Goal: Find specific page/section: Find specific page/section

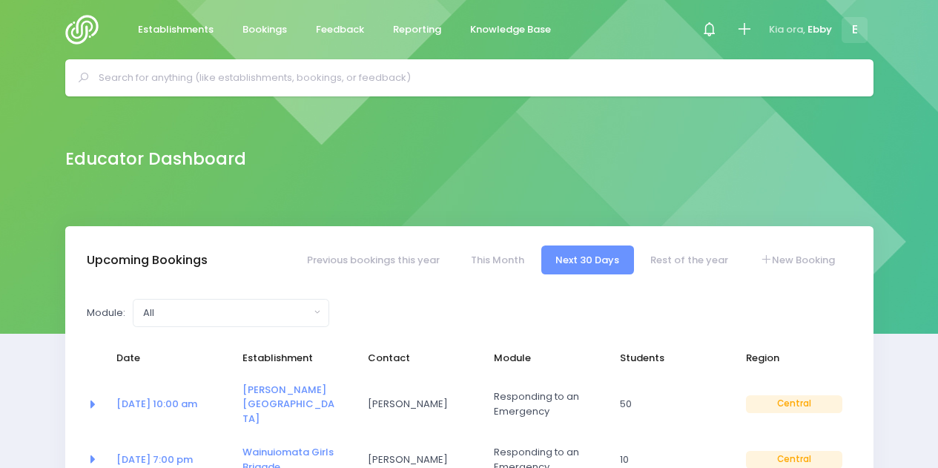
select select "5"
click at [369, 80] on input "text" at bounding box center [476, 78] width 754 height 22
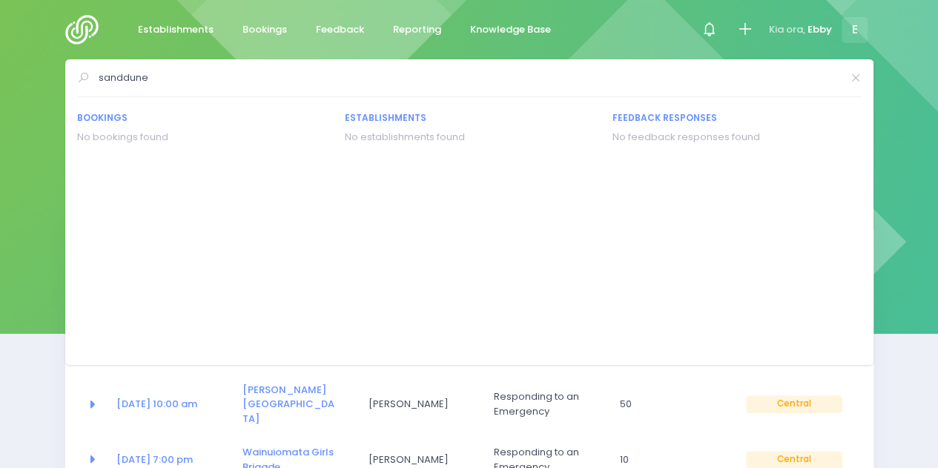
type input "sanddune"
click at [893, 210] on div "Educator Dashboard" at bounding box center [469, 161] width 938 height 130
click at [61, 160] on div "Educator Dashboard" at bounding box center [469, 159] width 845 height 30
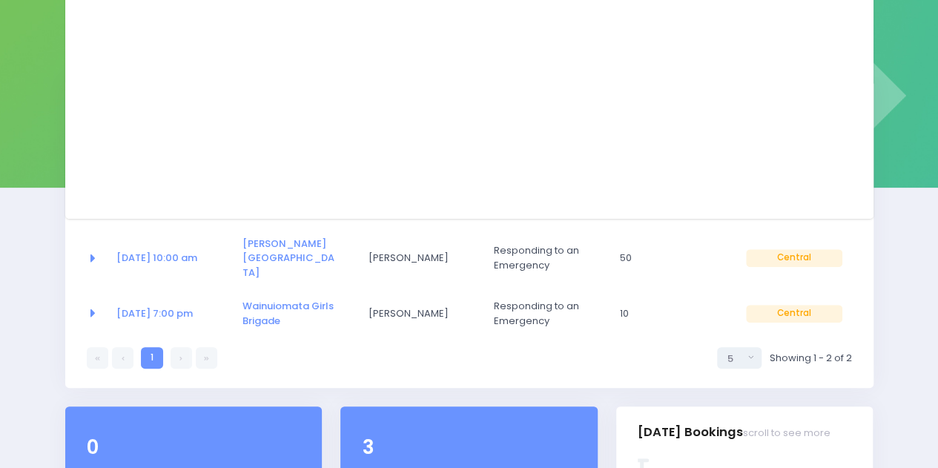
scroll to position [162, 0]
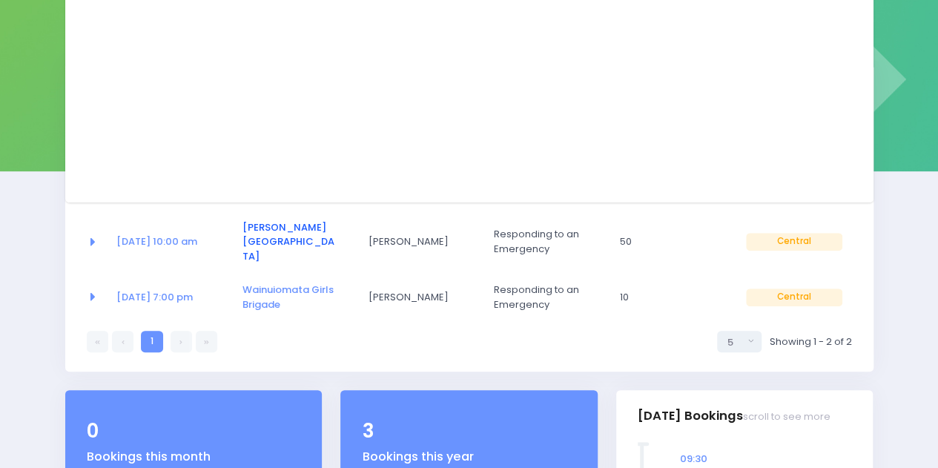
click at [259, 224] on link "[PERSON_NAME][GEOGRAPHIC_DATA]" at bounding box center [288, 241] width 92 height 43
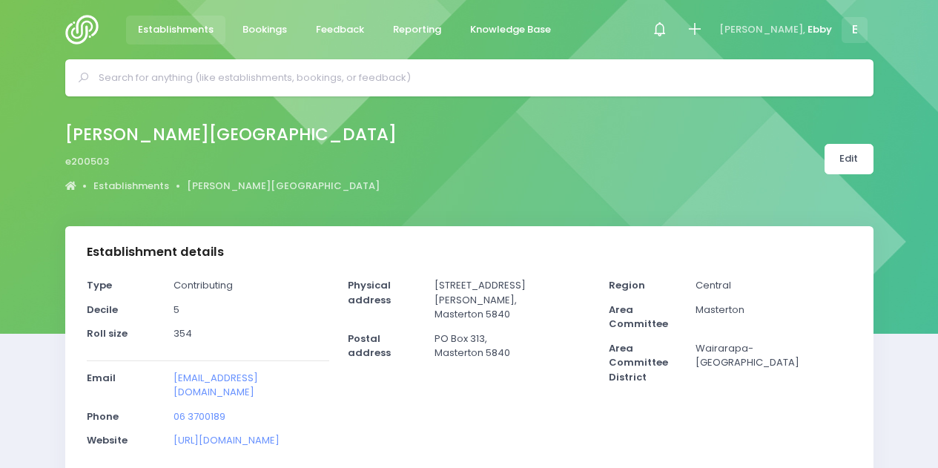
select select "5"
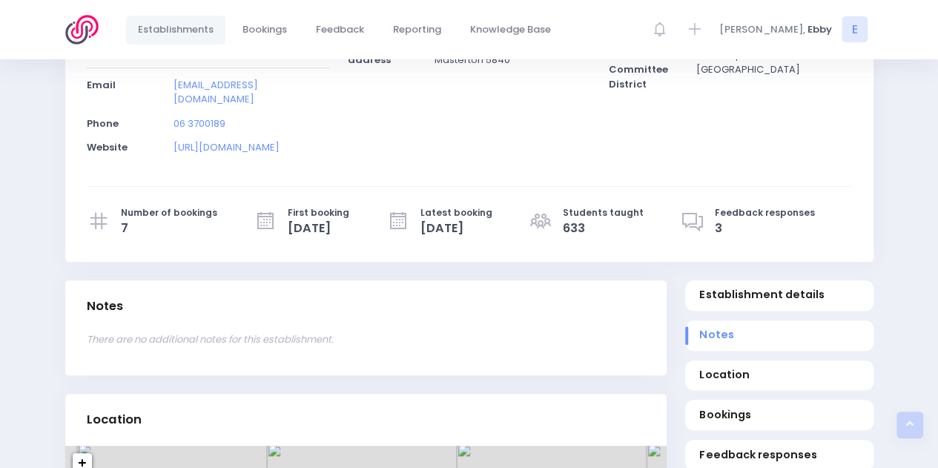
scroll to position [293, 0]
click at [700, 242] on div "Type Contributing Decile 5 Roll size 354 Email Phone [PHONE_NUMBER] Website" at bounding box center [469, 122] width 808 height 276
click at [705, 208] on icon at bounding box center [692, 220] width 24 height 24
drag, startPoint x: 706, startPoint y: 225, endPoint x: 725, endPoint y: 219, distance: 19.7
click at [705, 225] on icon at bounding box center [692, 220] width 24 height 24
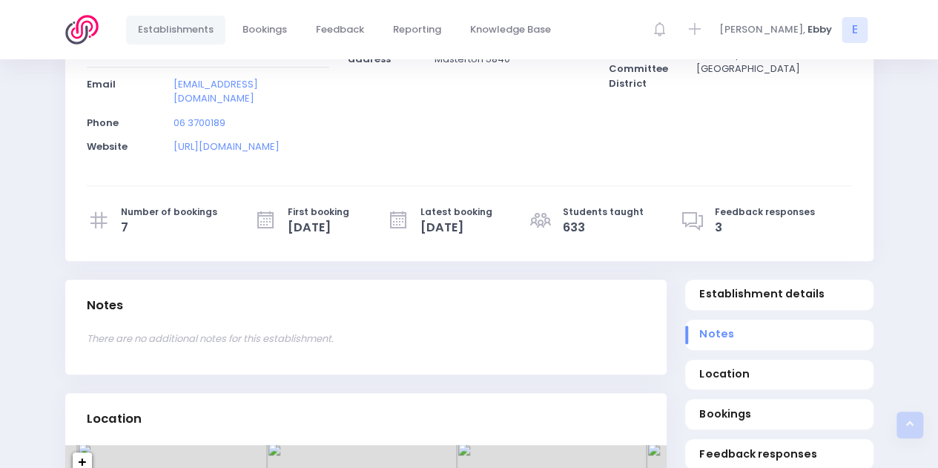
click at [750, 213] on span "Feedback responses" at bounding box center [764, 211] width 100 height 13
click at [703, 220] on icon at bounding box center [692, 220] width 24 height 24
click at [729, 220] on span "3" at bounding box center [764, 228] width 100 height 18
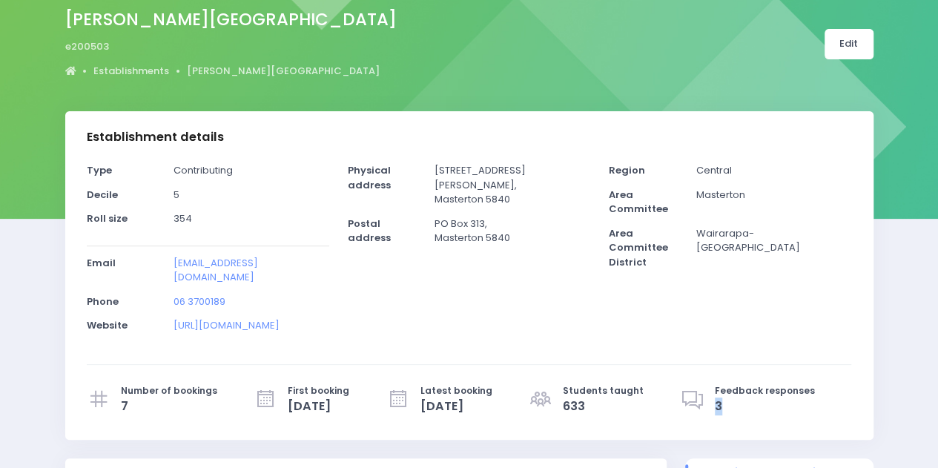
scroll to position [0, 0]
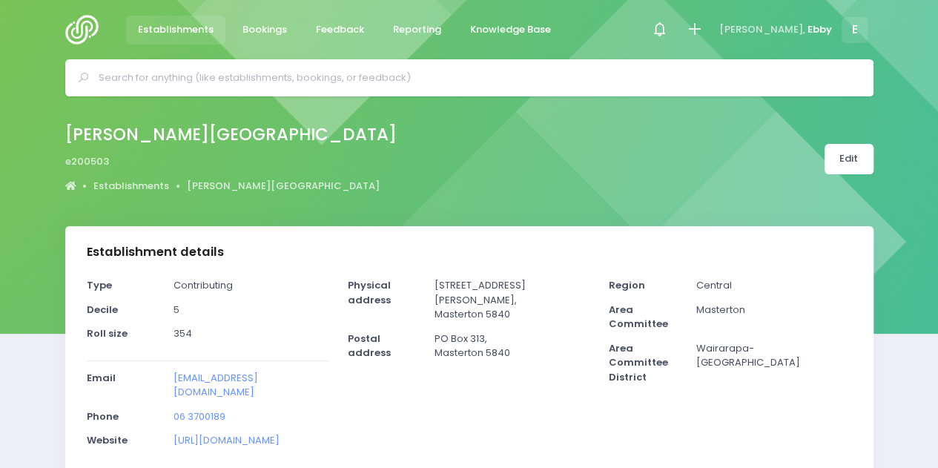
click at [310, 76] on input "text" at bounding box center [476, 78] width 754 height 22
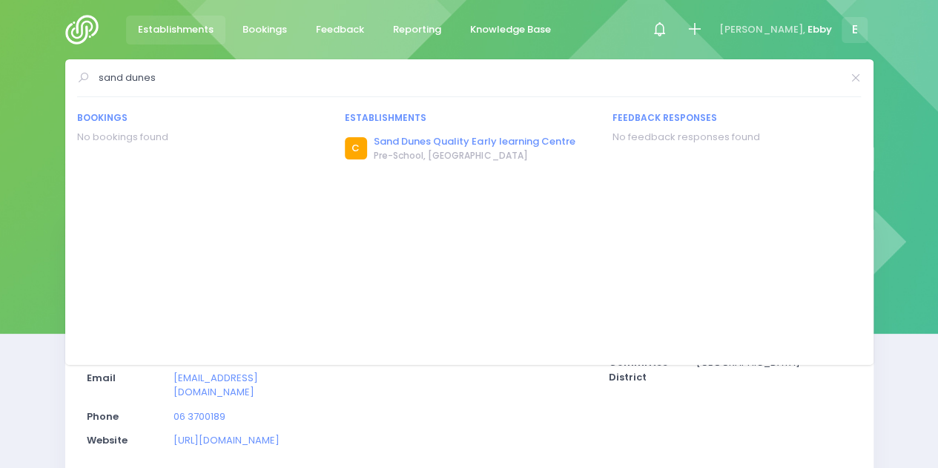
type input "sand dunes"
click at [459, 141] on link "Sand Dunes Quality Early learning Centre" at bounding box center [474, 141] width 201 height 15
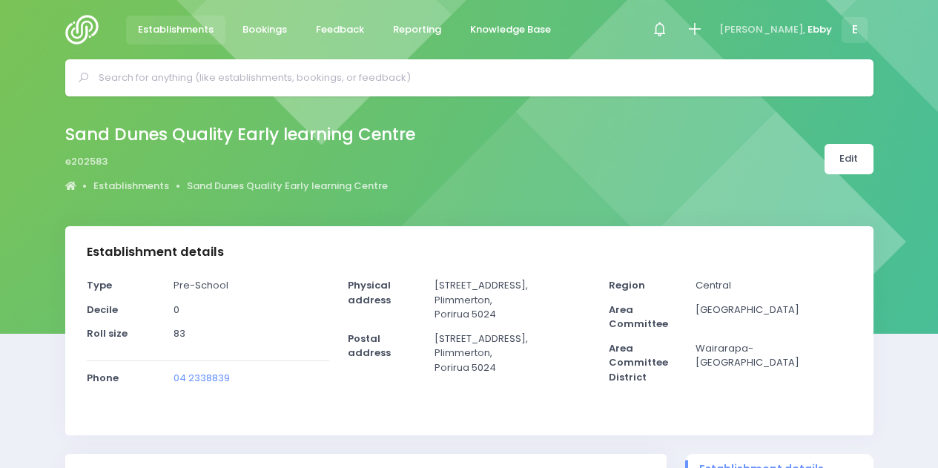
select select "5"
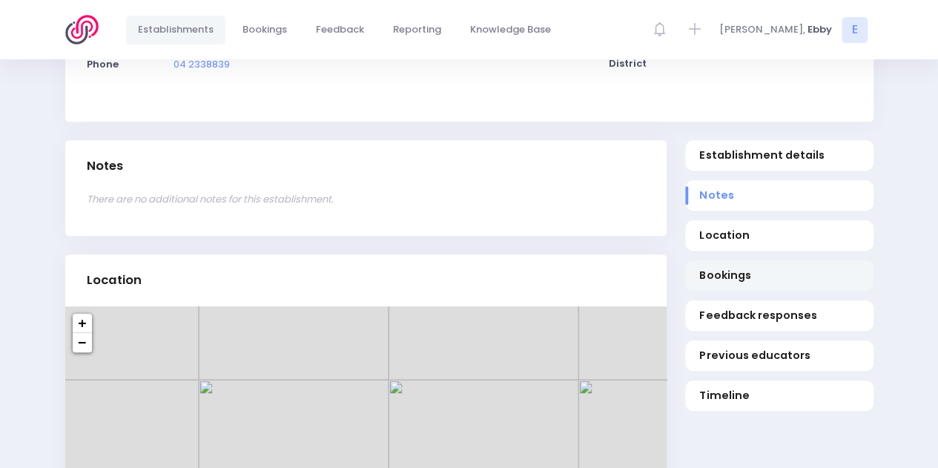
scroll to position [314, 0]
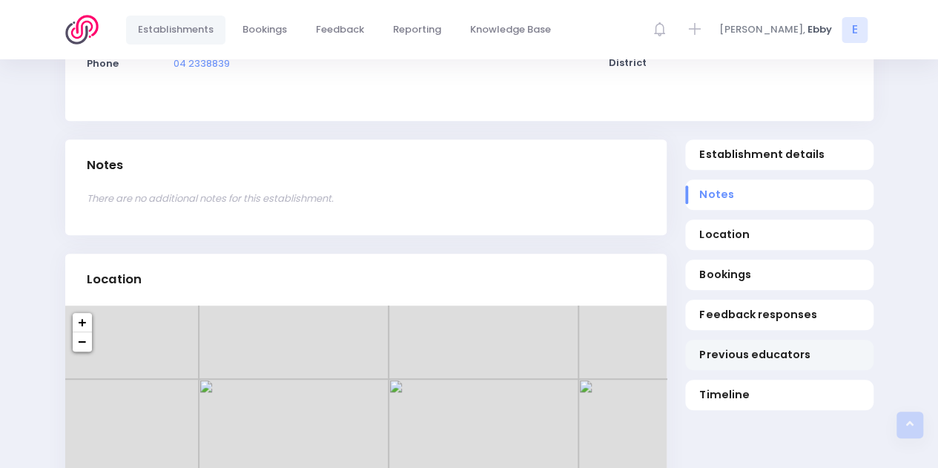
click at [770, 351] on span "Previous educators" at bounding box center [778, 355] width 159 height 16
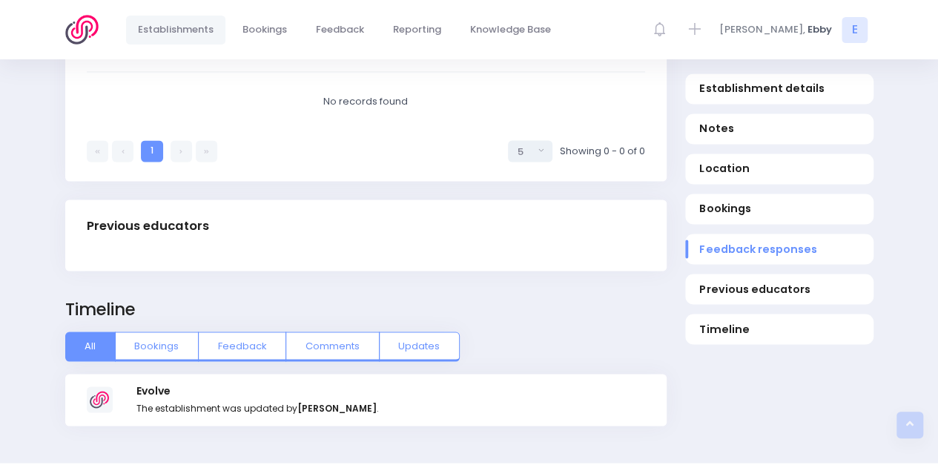
scroll to position [1205, 0]
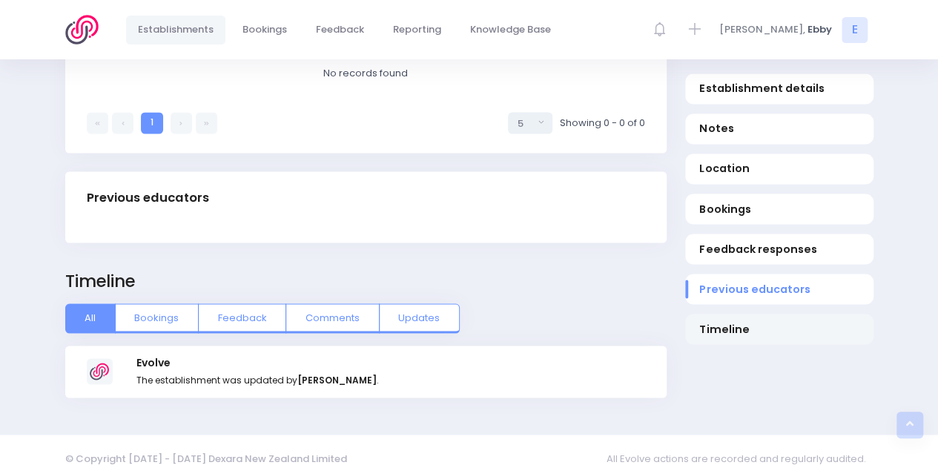
click at [726, 325] on span "Timeline" at bounding box center [778, 329] width 159 height 16
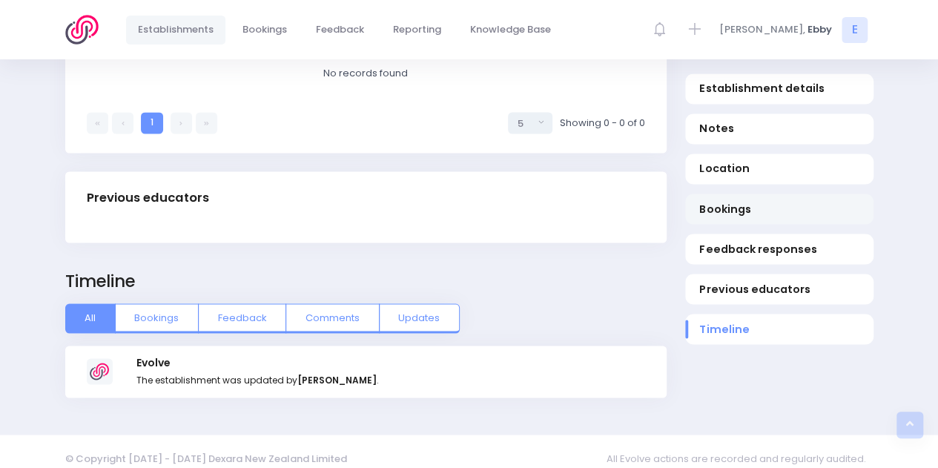
click at [719, 206] on span "Bookings" at bounding box center [778, 210] width 159 height 16
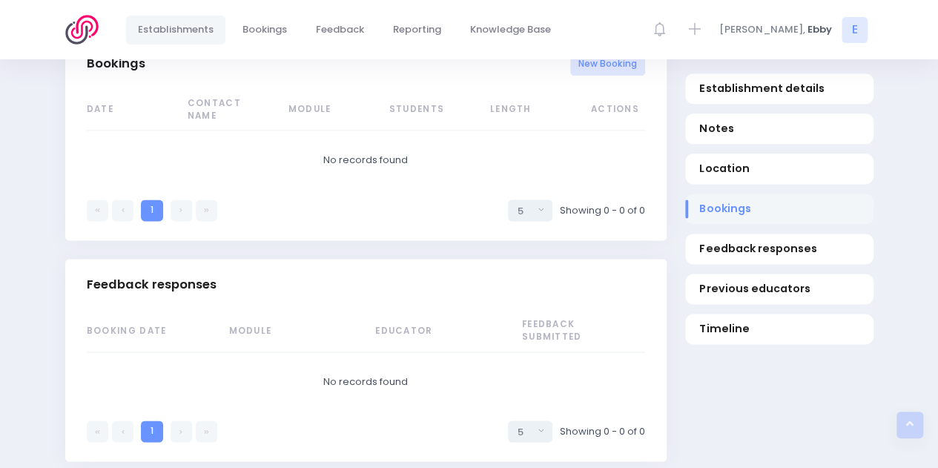
scroll to position [860, 0]
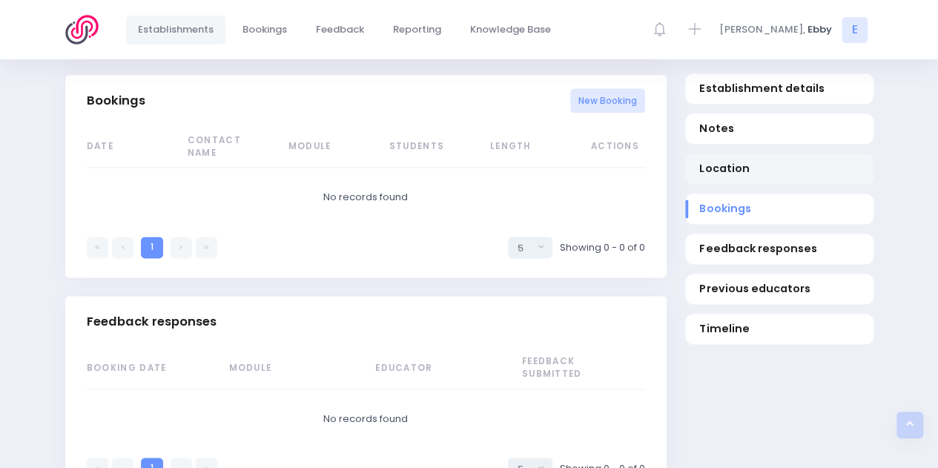
click at [717, 175] on span "Location" at bounding box center [778, 170] width 159 height 16
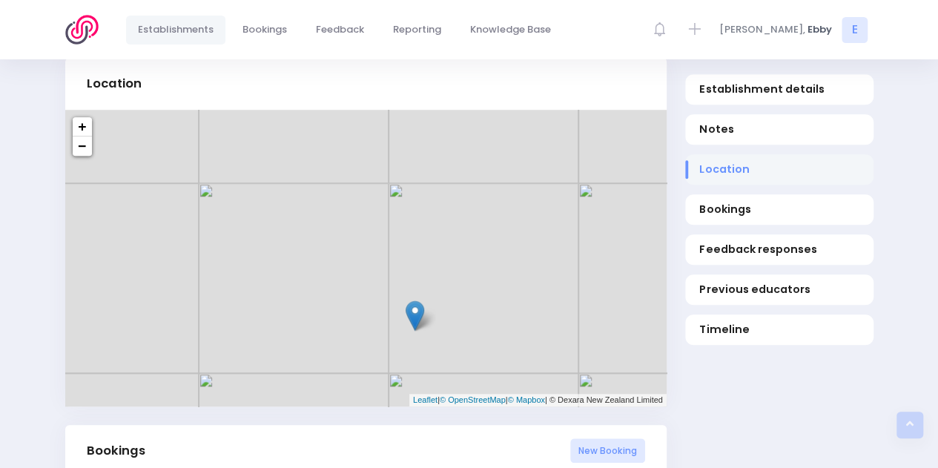
scroll to position [493, 0]
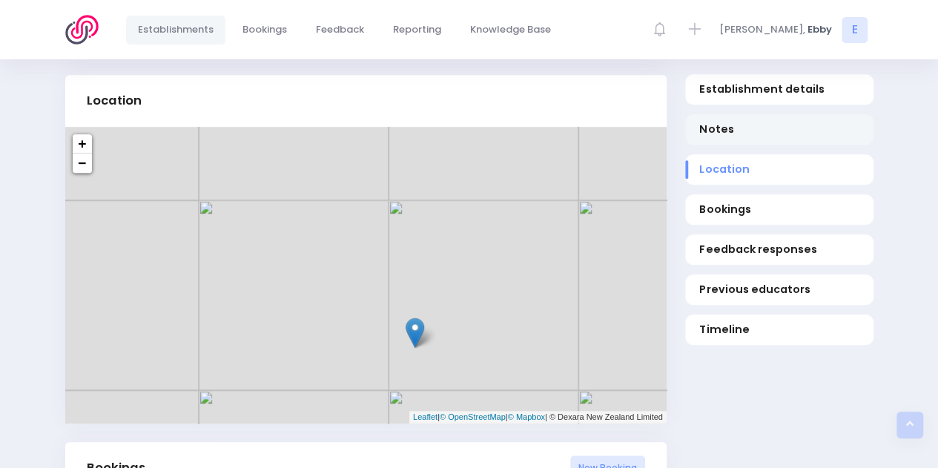
click at [708, 133] on span "Notes" at bounding box center [778, 130] width 159 height 16
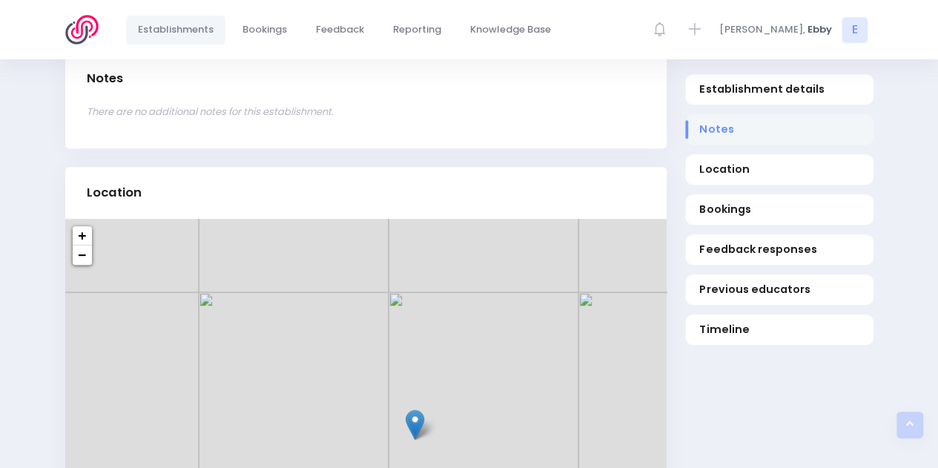
scroll to position [379, 0]
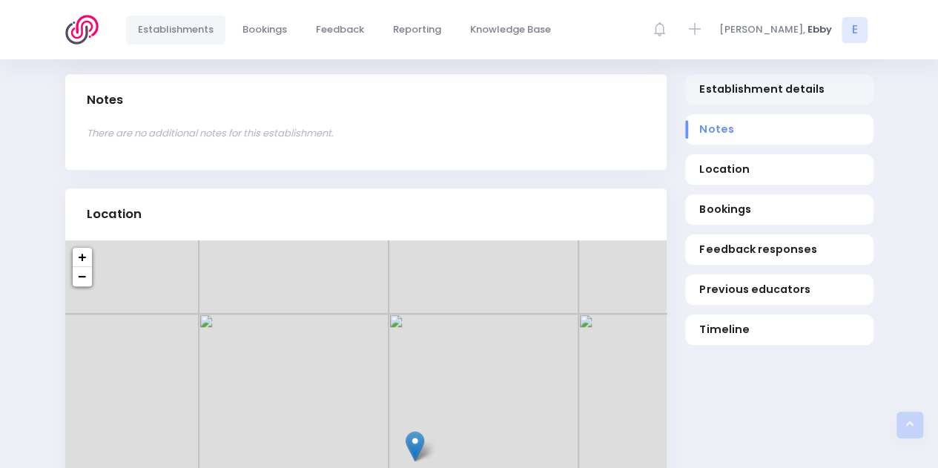
click at [718, 83] on span "Establishment details" at bounding box center [778, 90] width 159 height 16
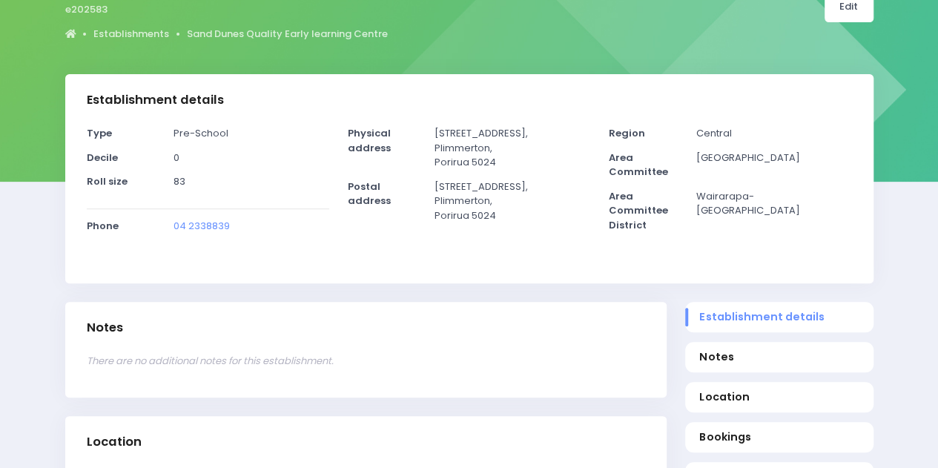
scroll to position [0, 0]
